Goal: Navigation & Orientation: Find specific page/section

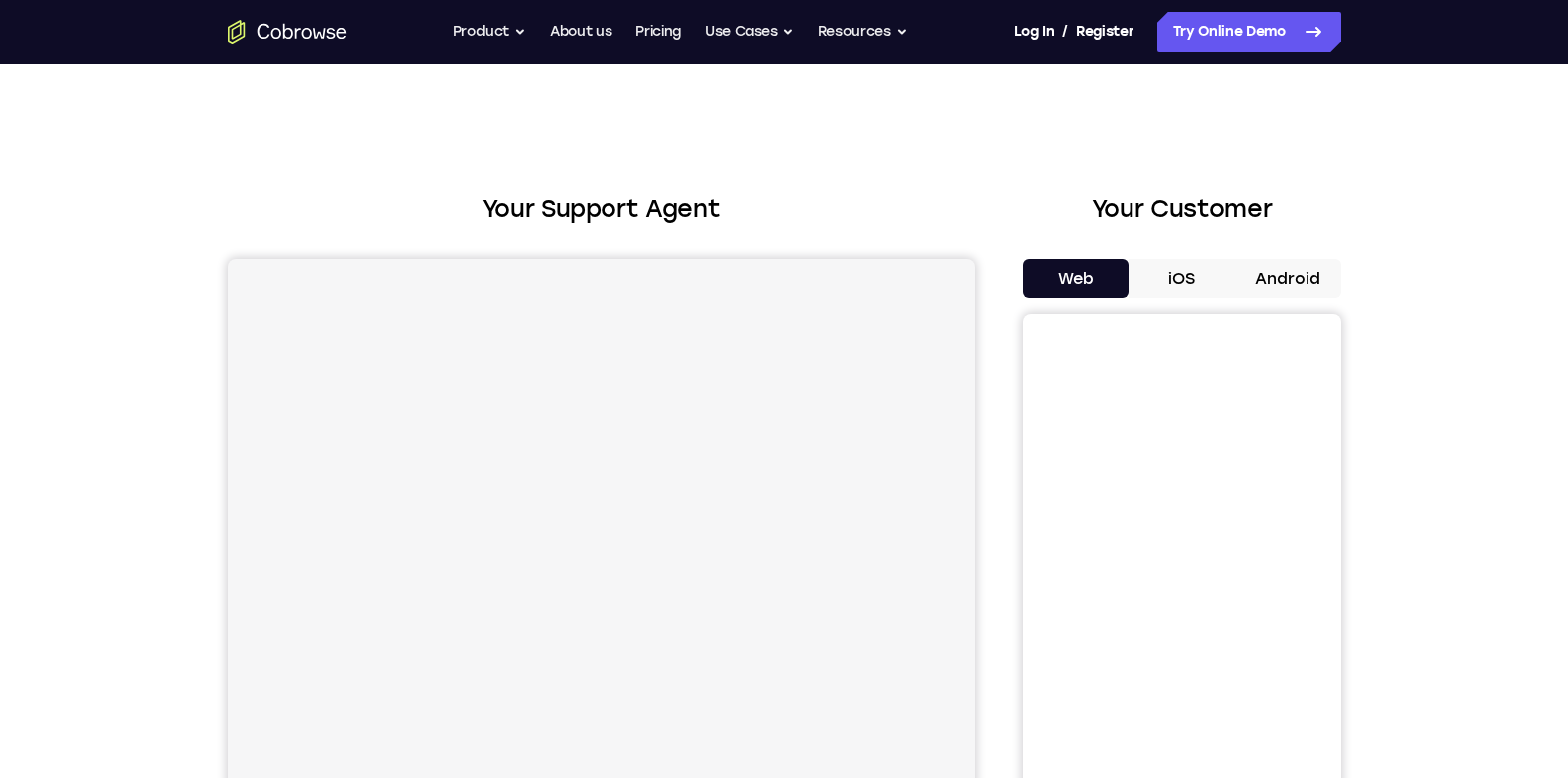
click at [1296, 280] on button "Android" at bounding box center [1288, 279] width 107 height 40
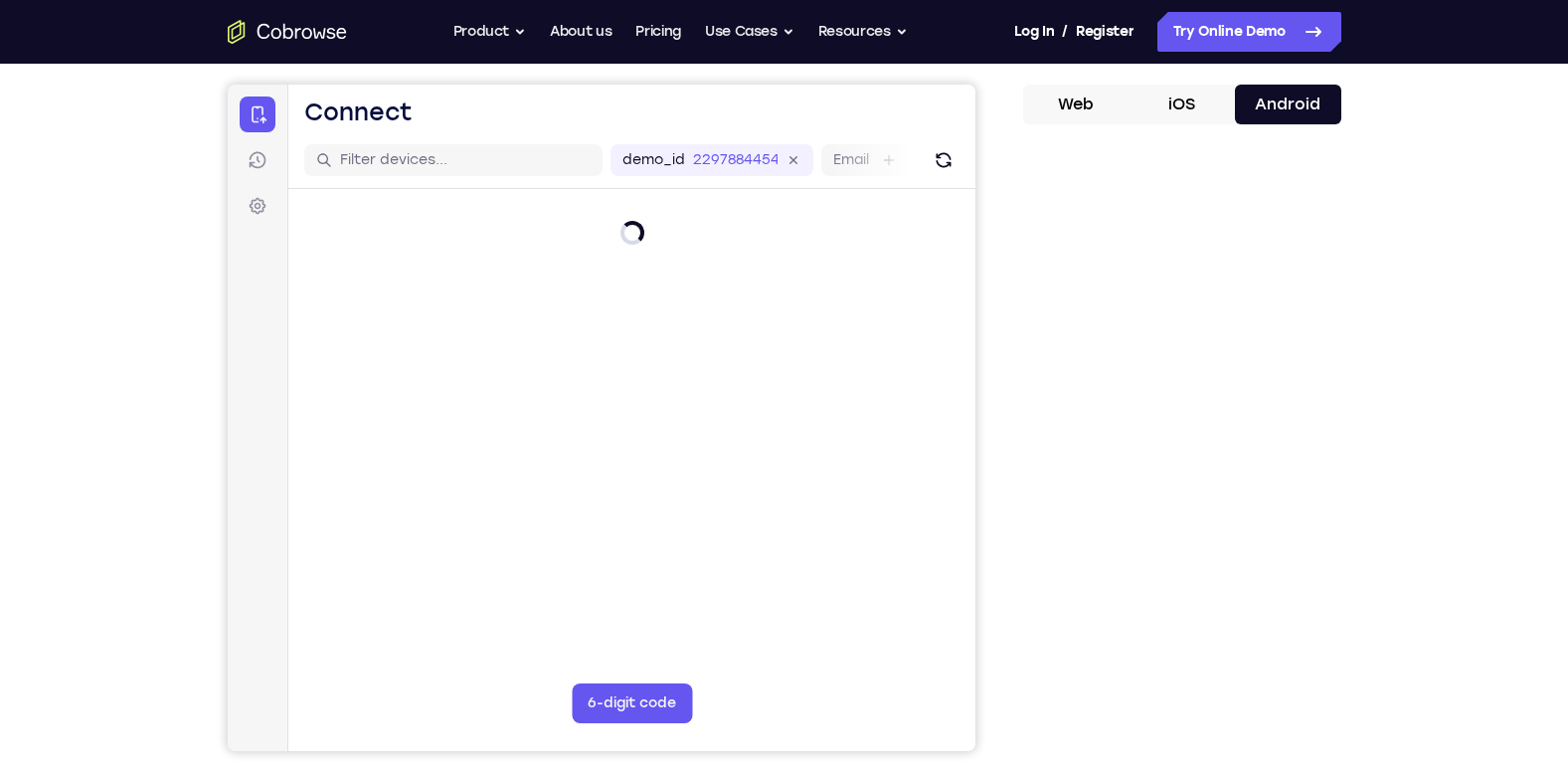
scroll to position [199, 0]
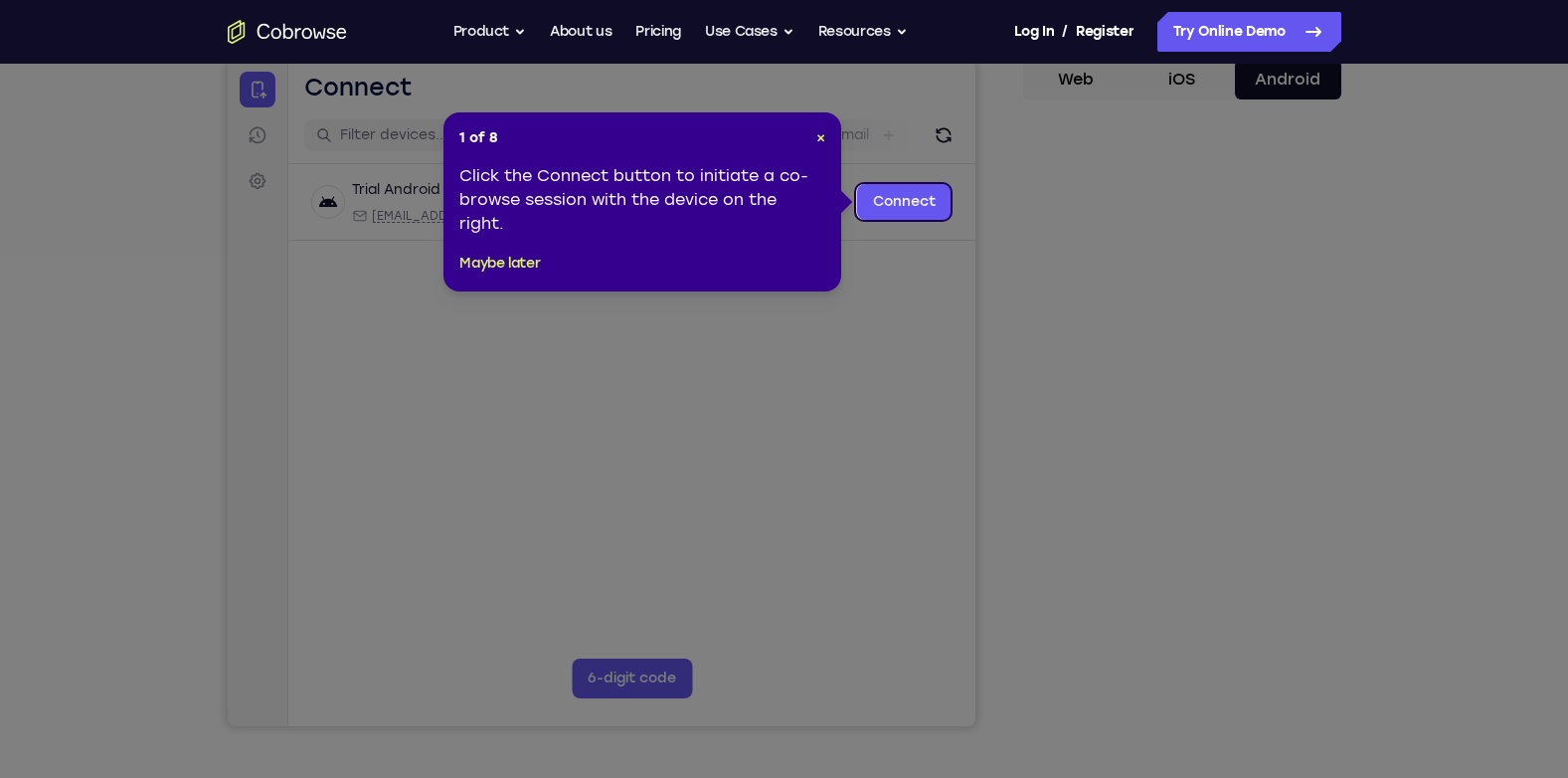
drag, startPoint x: 1300, startPoint y: 619, endPoint x: 1281, endPoint y: 600, distance: 26.9
click at [1297, 610] on icon at bounding box center [791, 389] width 1583 height 778
click at [1281, 600] on icon at bounding box center [791, 389] width 1583 height 778
drag, startPoint x: 1313, startPoint y: 515, endPoint x: 922, endPoint y: 319, distance: 437.4
click at [1313, 511] on icon at bounding box center [791, 389] width 1583 height 778
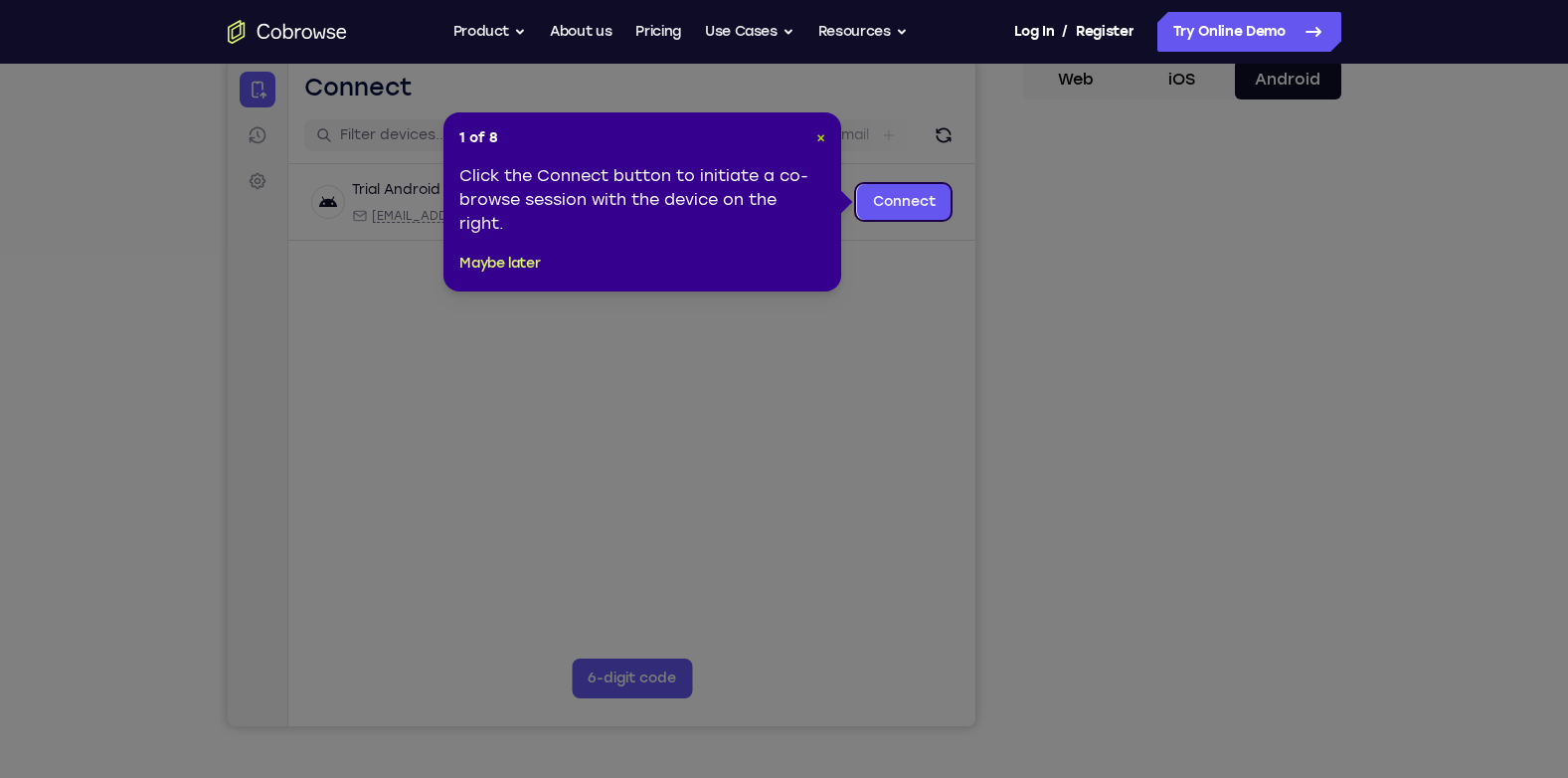
click at [822, 137] on span "×" at bounding box center [820, 138] width 9 height 17
